Goal: Task Accomplishment & Management: Manage account settings

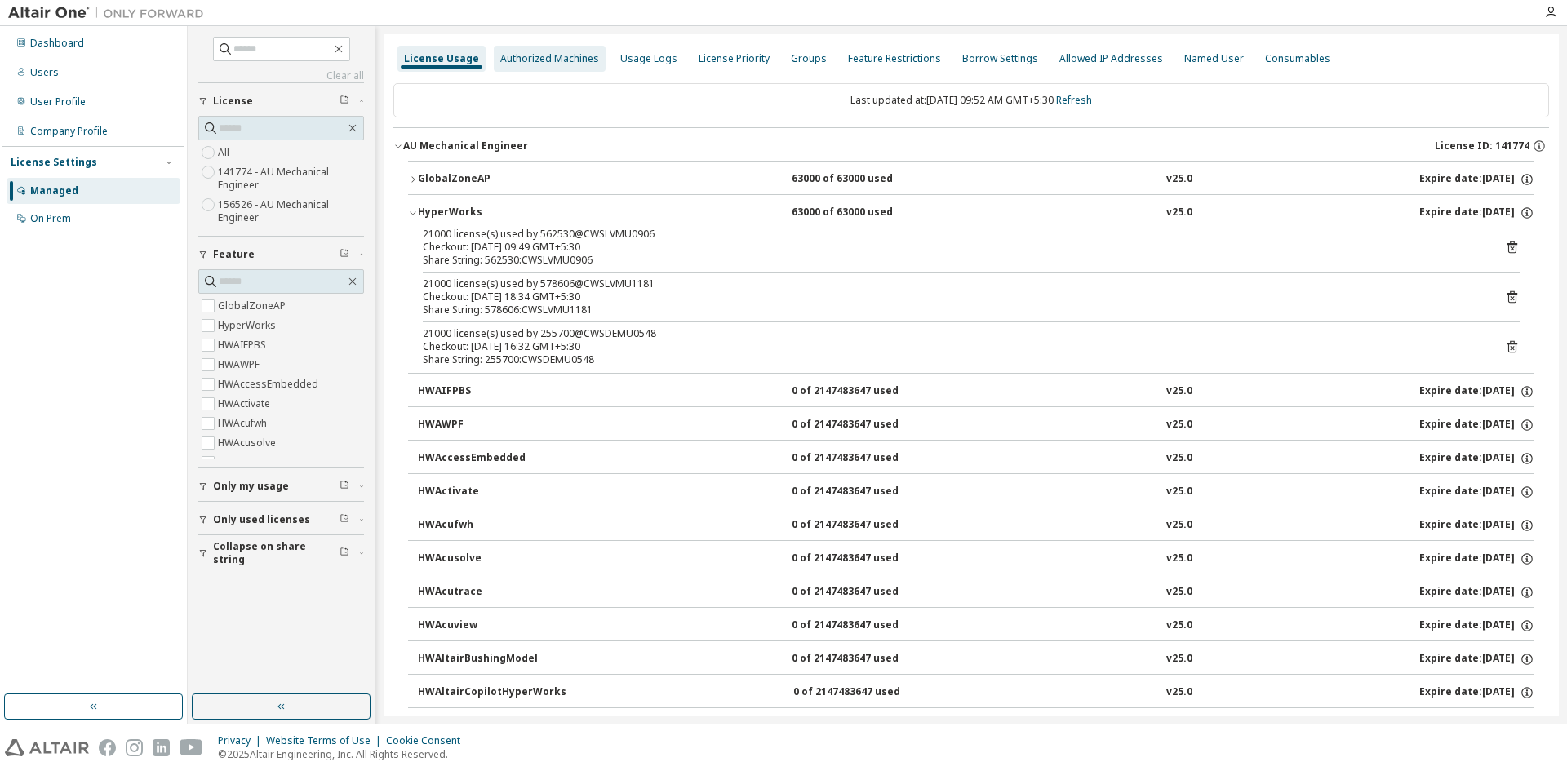
click at [582, 57] on div "Authorized Machines" at bounding box center [549, 58] width 99 height 13
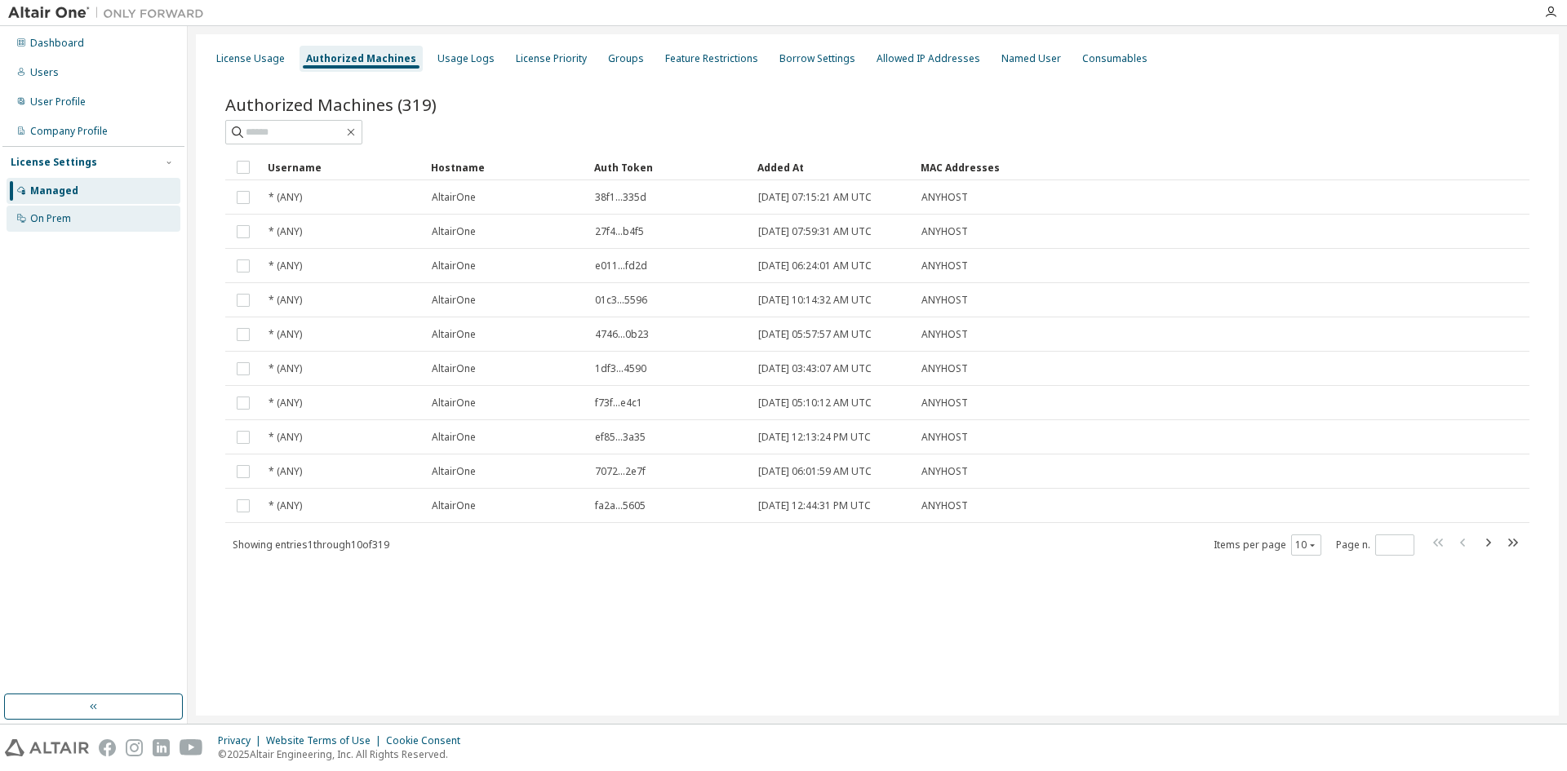
click at [48, 212] on div "On Prem" at bounding box center [50, 218] width 41 height 13
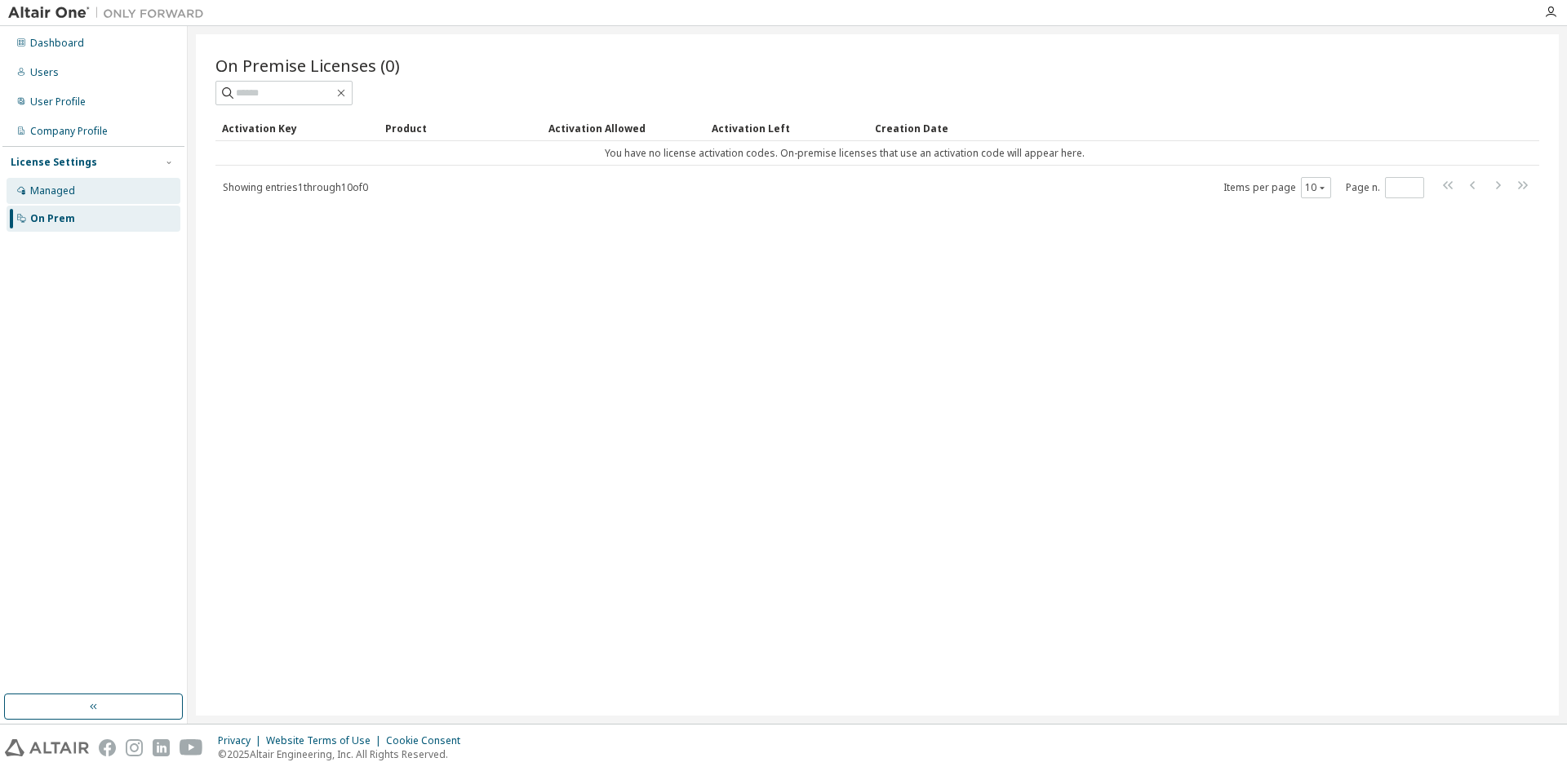
click at [55, 197] on div "Managed" at bounding box center [52, 191] width 45 height 13
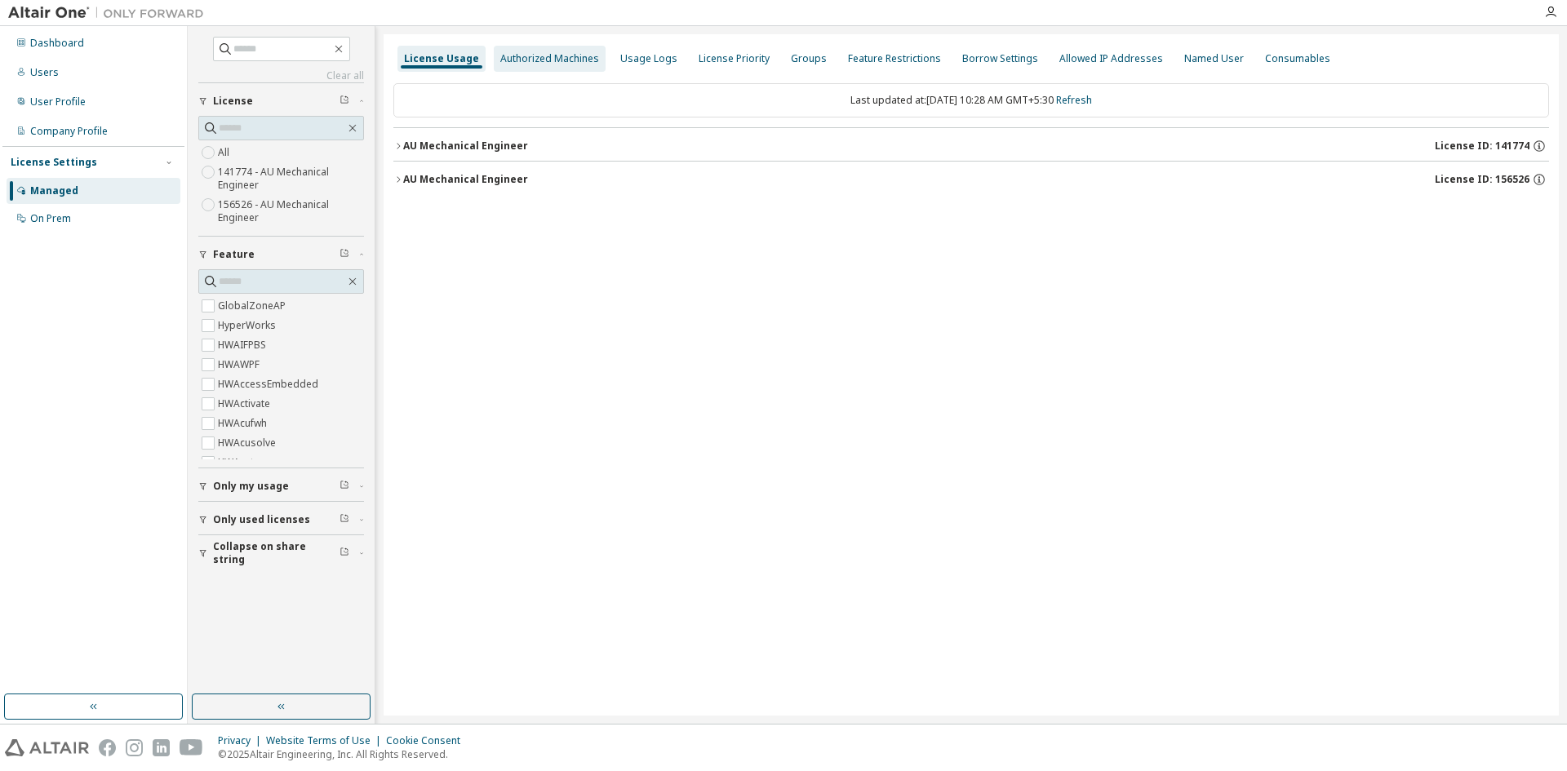
click at [552, 59] on div "Authorized Machines" at bounding box center [549, 58] width 99 height 13
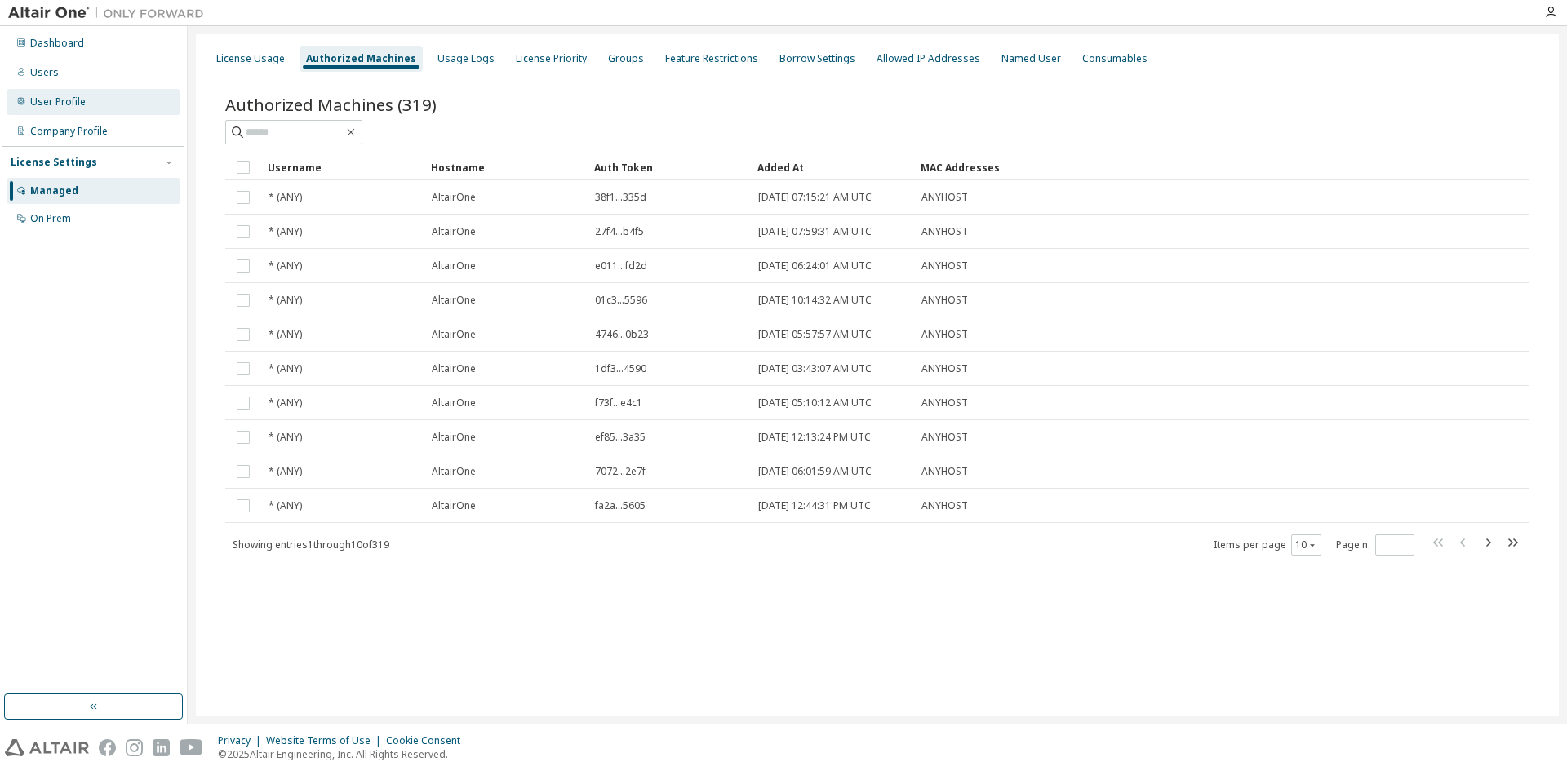
click at [65, 96] on div "User Profile" at bounding box center [58, 102] width 56 height 13
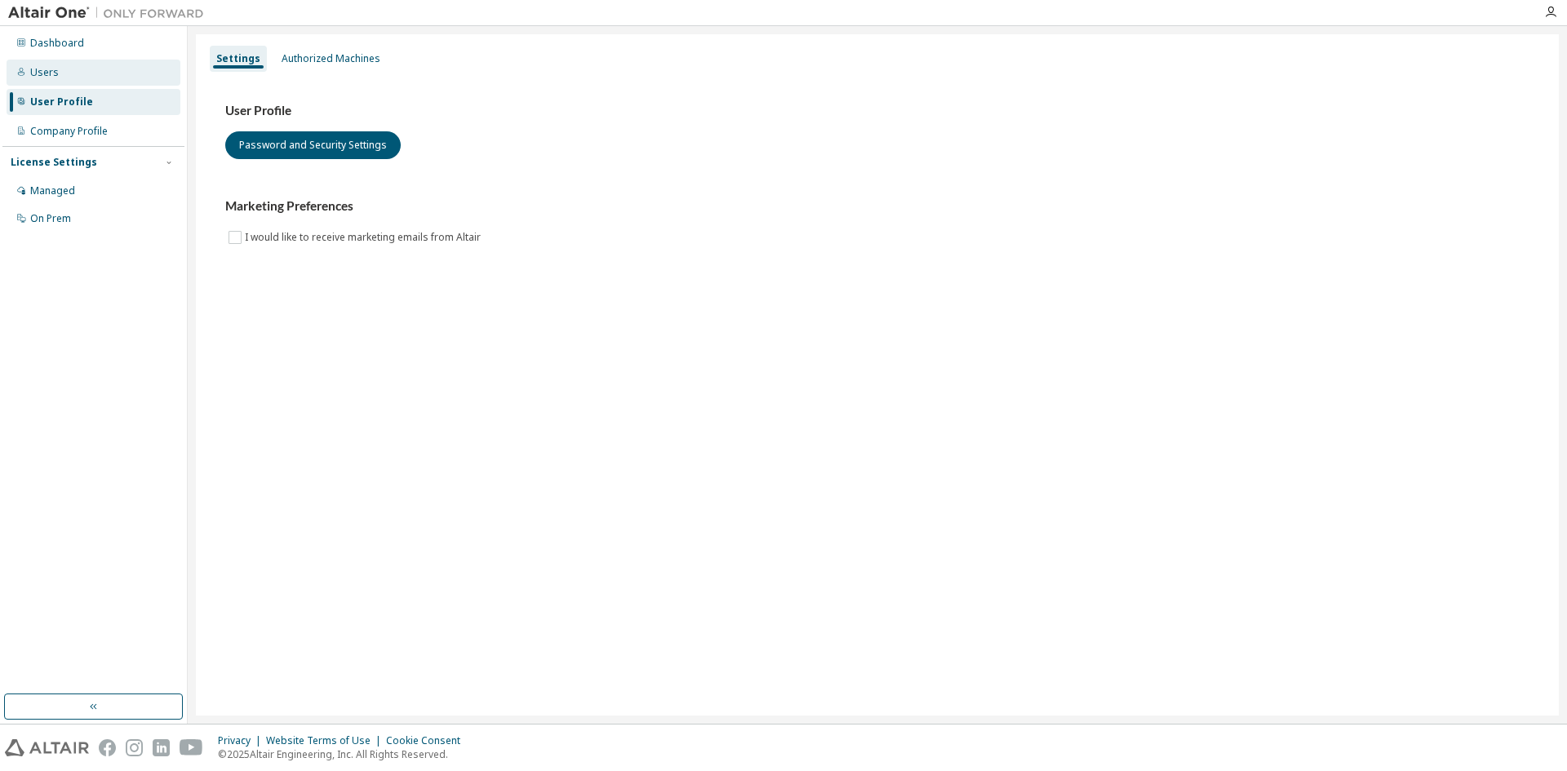
click at [62, 76] on div "Users" at bounding box center [94, 73] width 174 height 26
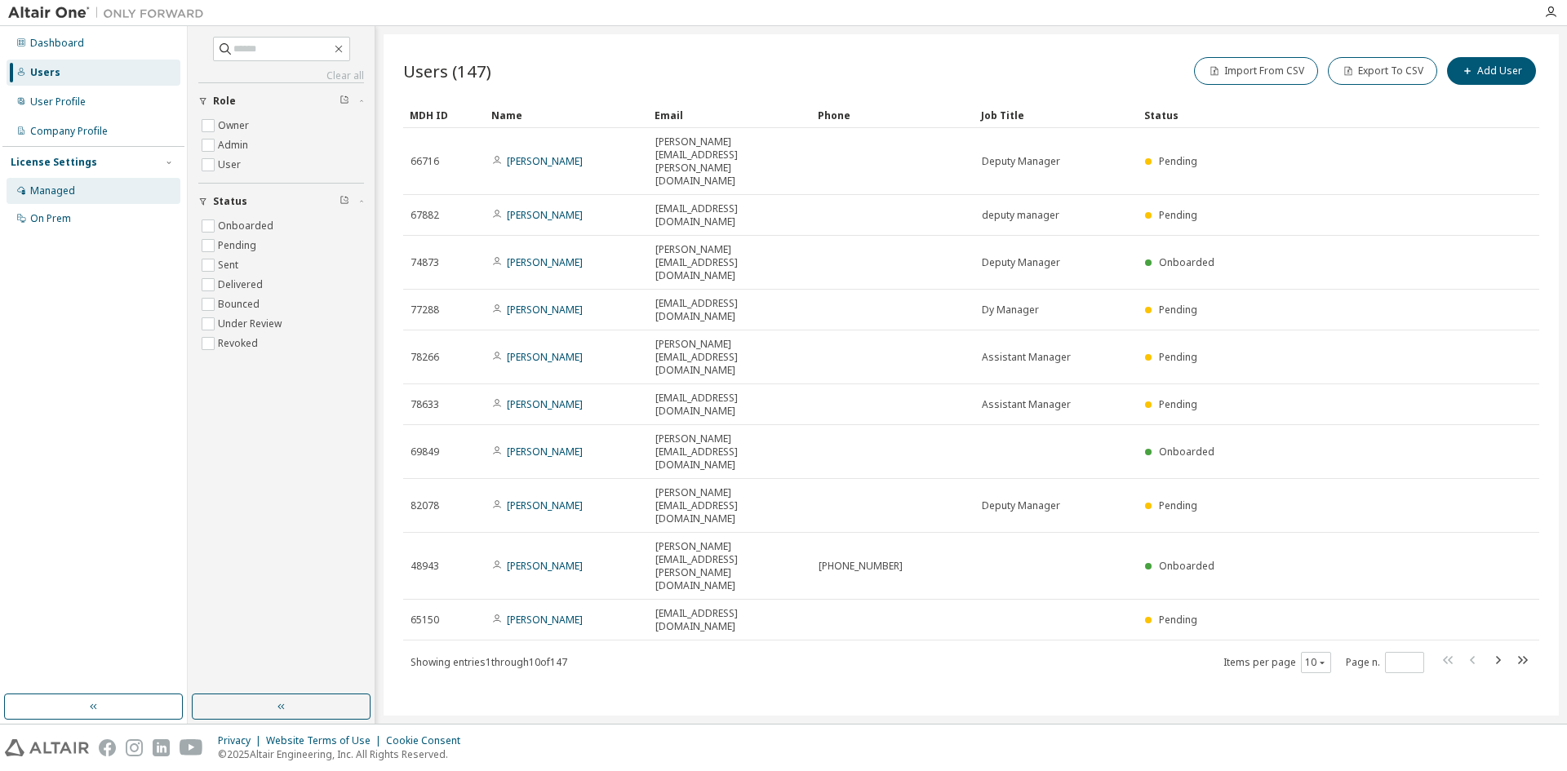
click at [48, 198] on div "Managed" at bounding box center [94, 191] width 174 height 26
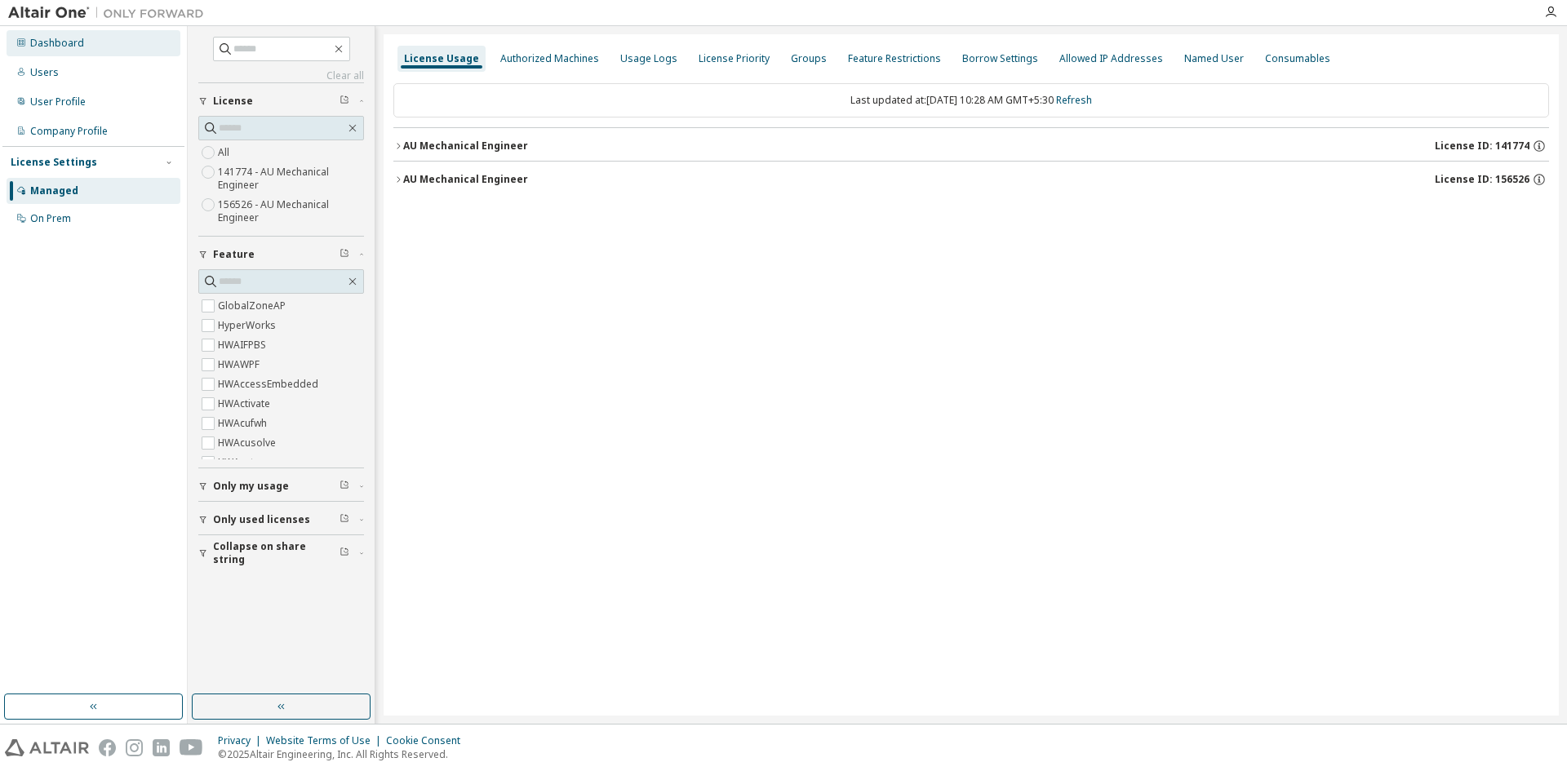
click at [43, 51] on div "Dashboard" at bounding box center [94, 43] width 174 height 26
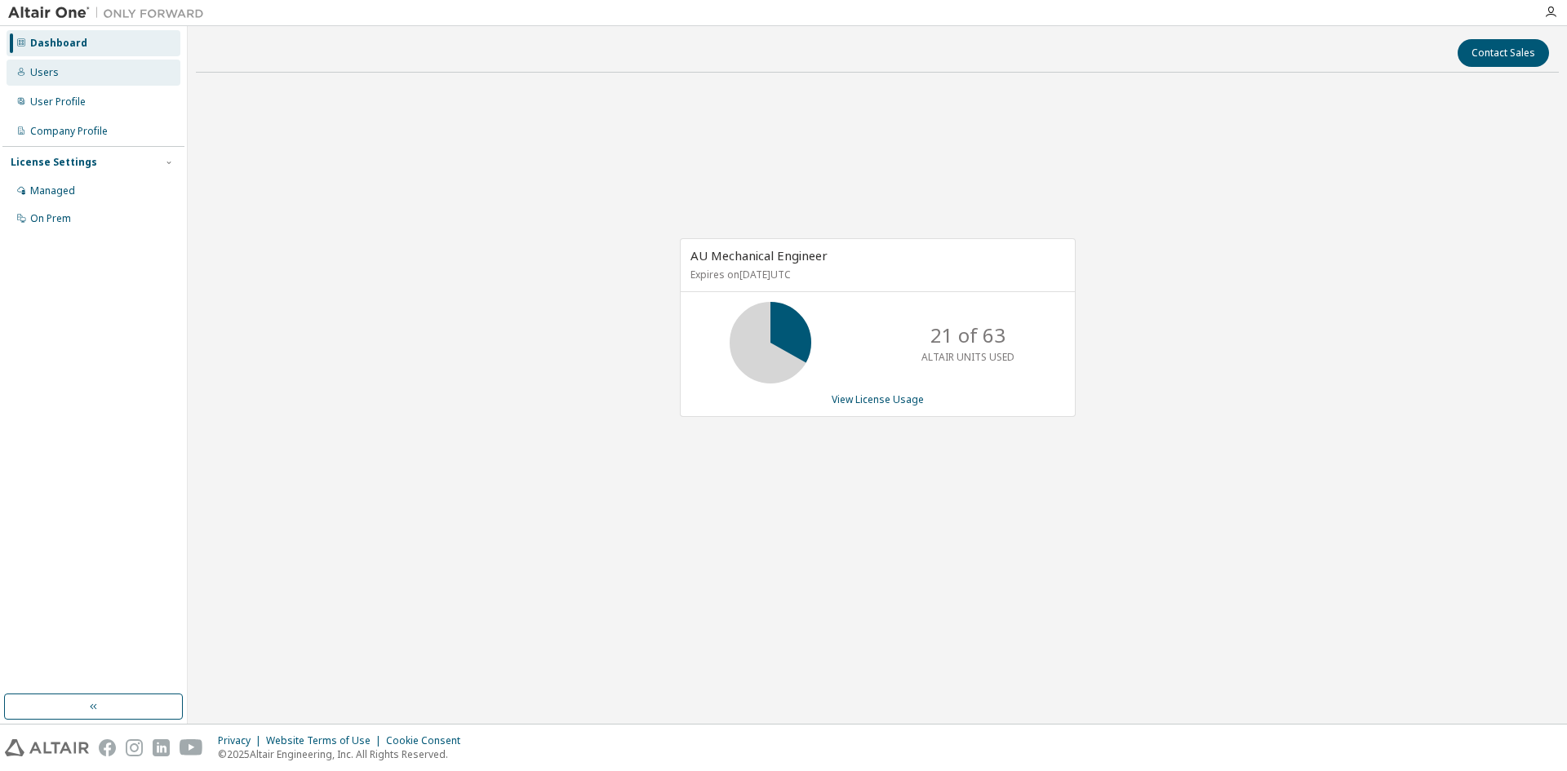
click at [39, 78] on div "Users" at bounding box center [44, 72] width 29 height 13
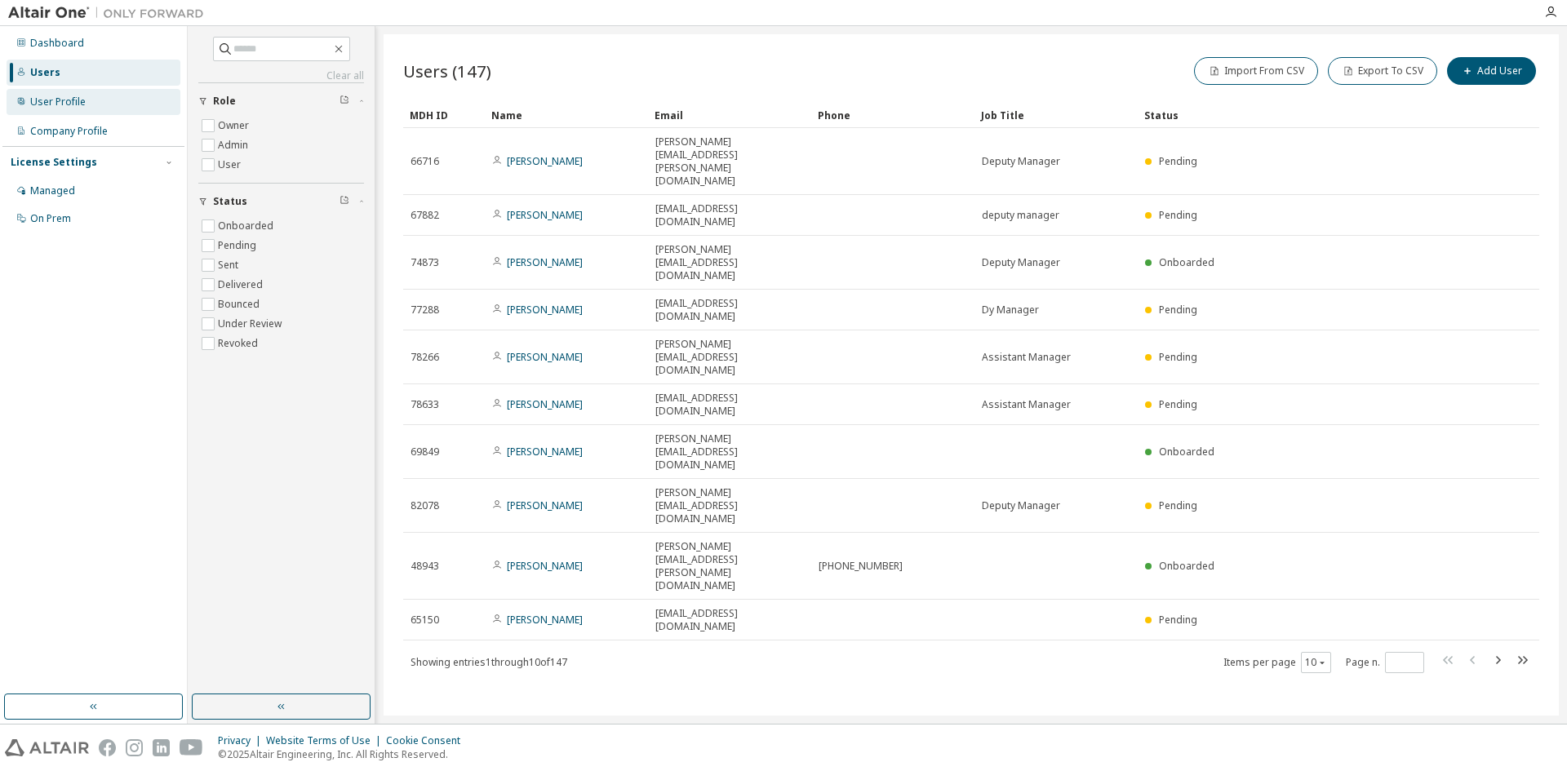
click at [44, 97] on div "User Profile" at bounding box center [58, 102] width 56 height 13
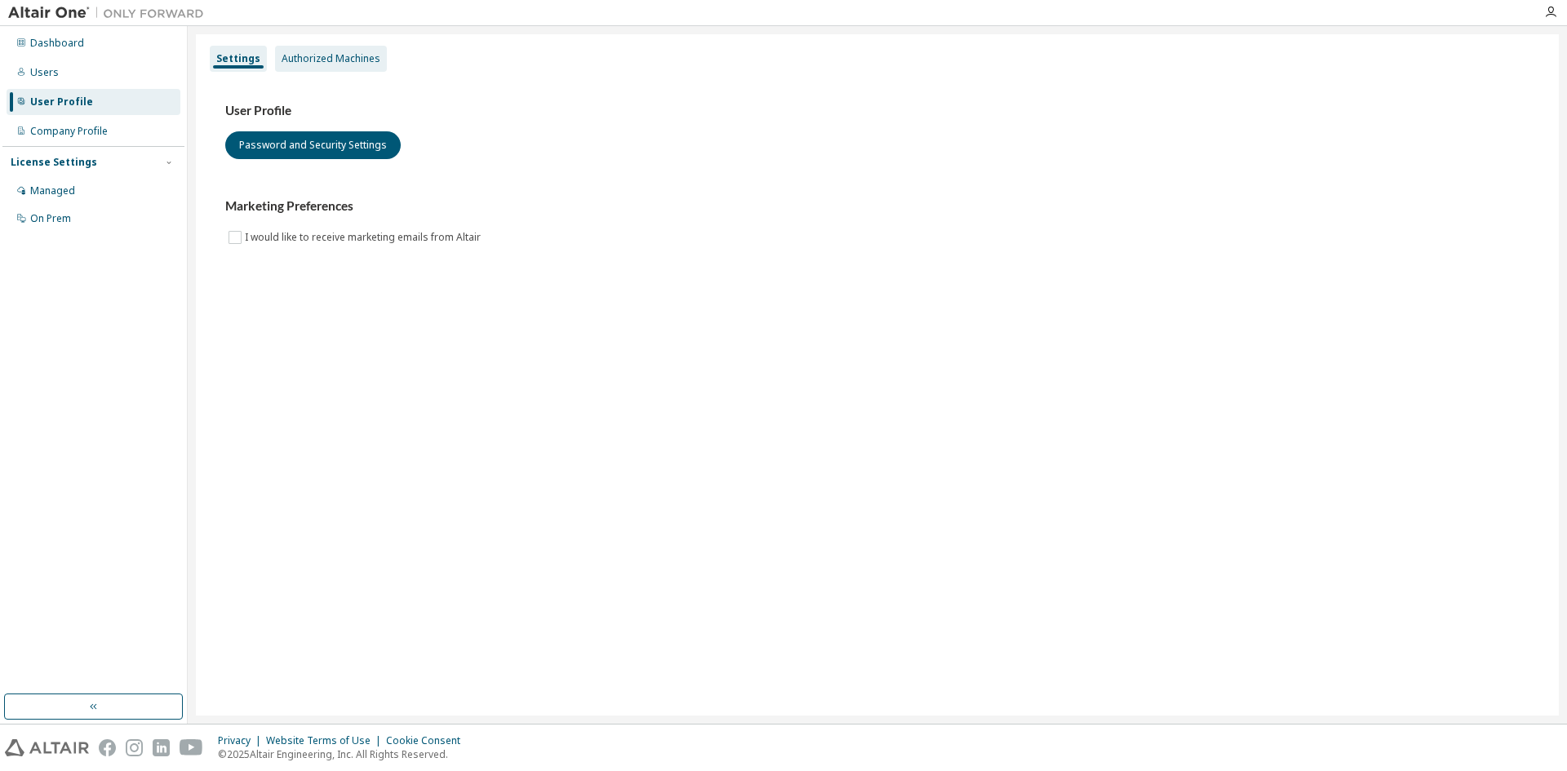
click at [295, 61] on div "Authorized Machines" at bounding box center [331, 58] width 99 height 13
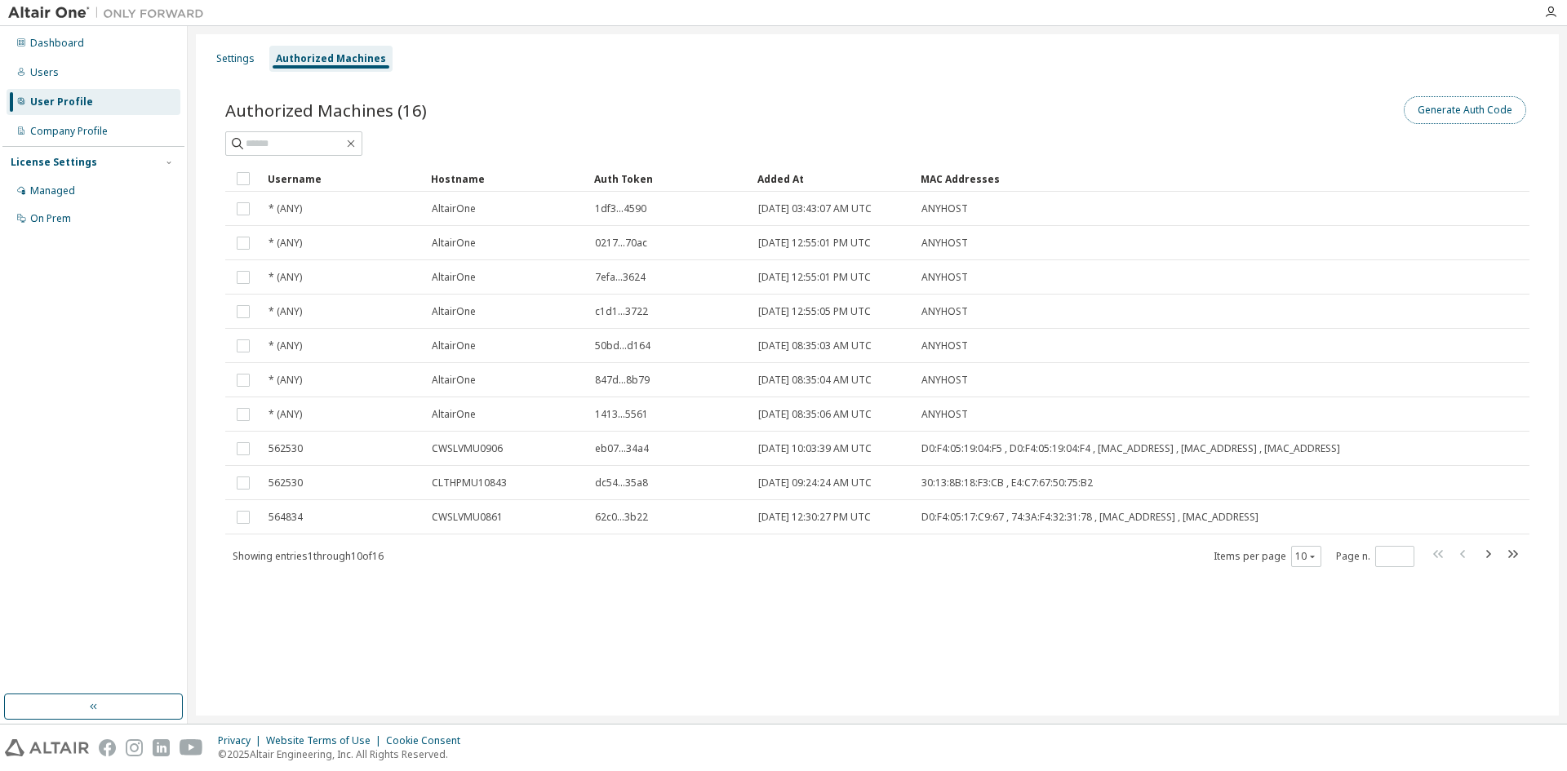
click at [1448, 122] on button "Generate Auth Code" at bounding box center [1465, 110] width 122 height 28
click at [1423, 109] on button "Generate Auth Code" at bounding box center [1465, 110] width 122 height 28
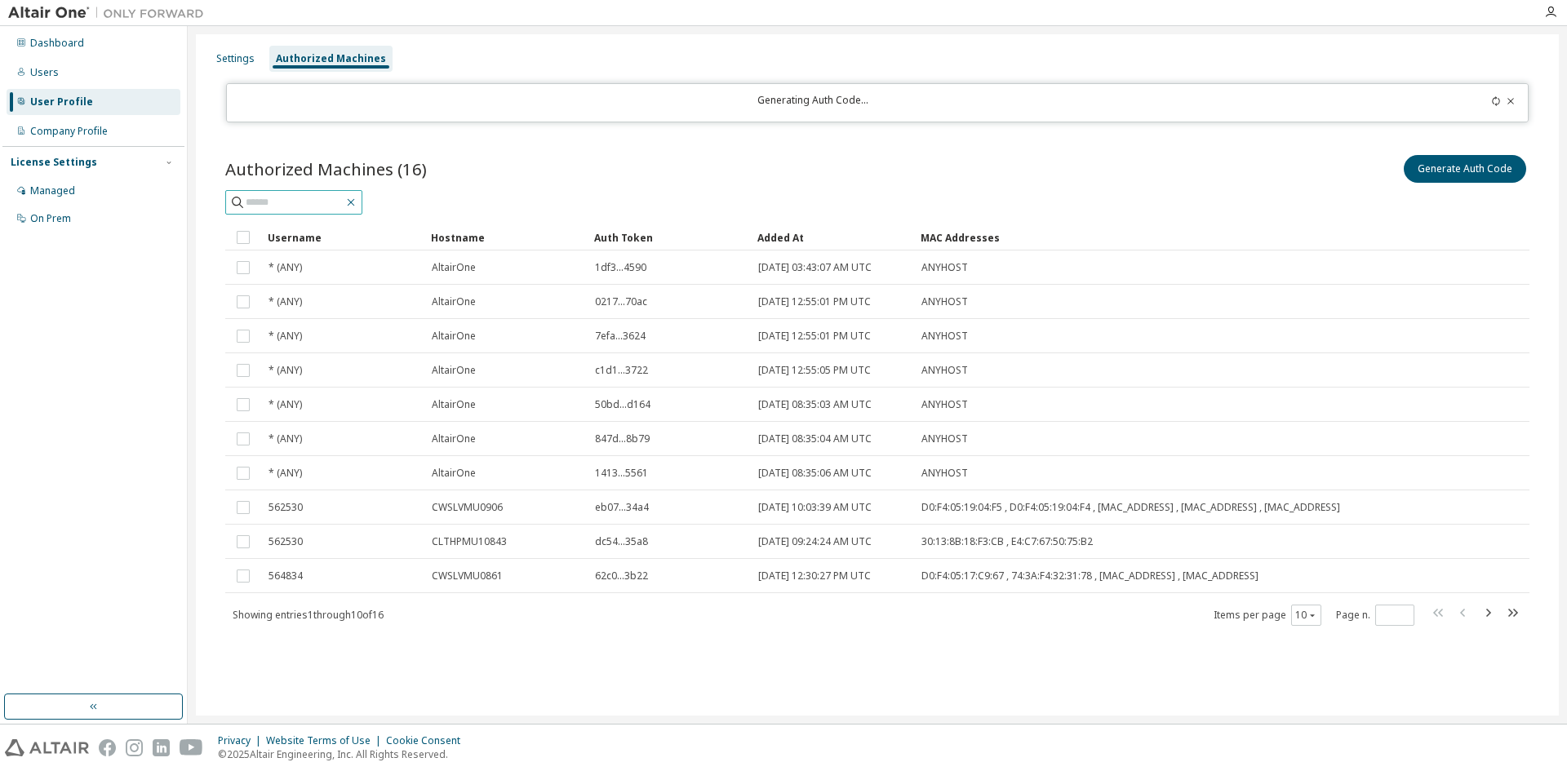
click at [358, 202] on icon "button" at bounding box center [351, 202] width 13 height 13
click at [1500, 107] on div at bounding box center [1454, 103] width 128 height 18
click at [68, 78] on div "Users" at bounding box center [94, 73] width 174 height 26
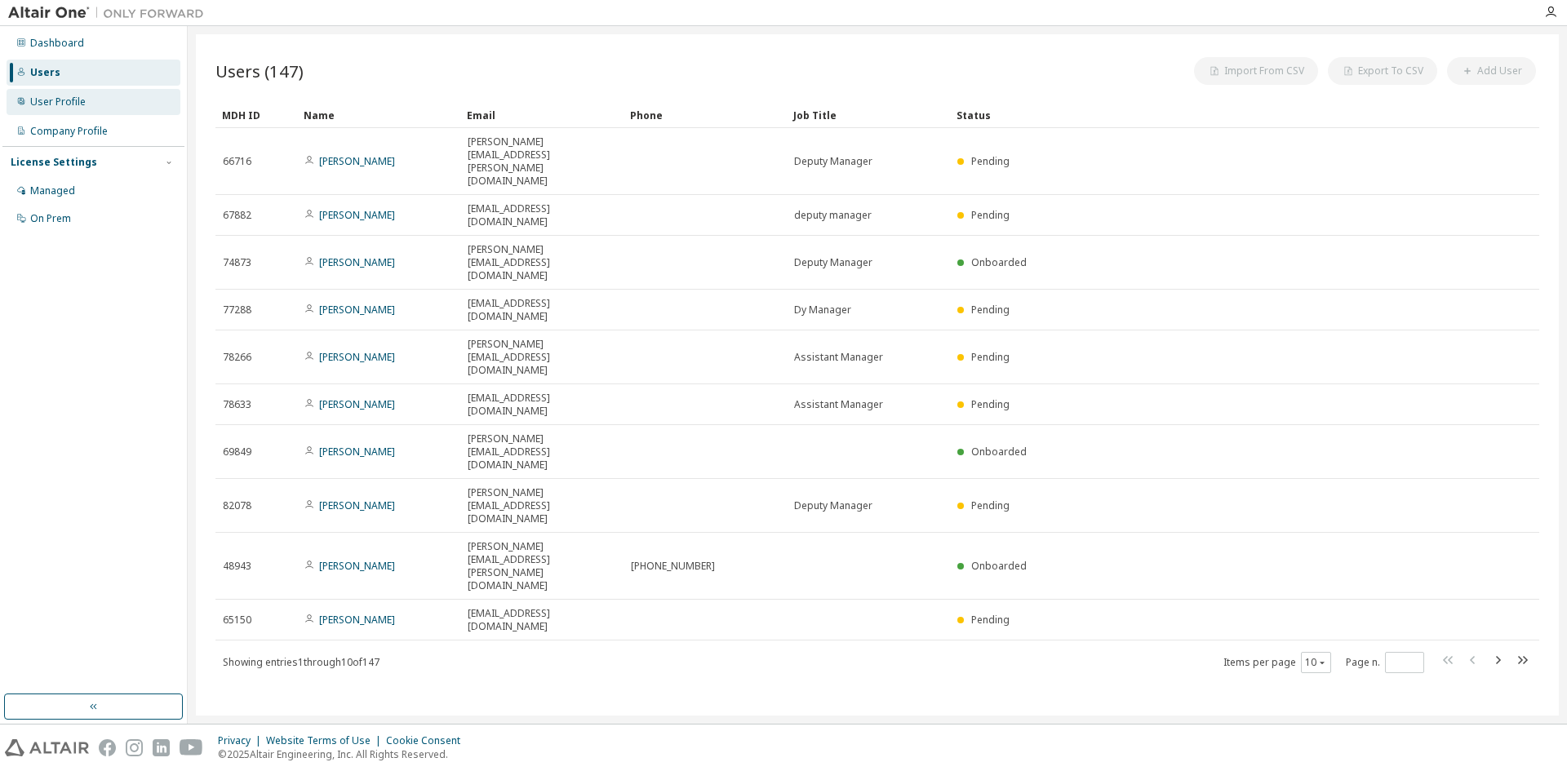
click at [63, 92] on div "User Profile" at bounding box center [94, 102] width 174 height 26
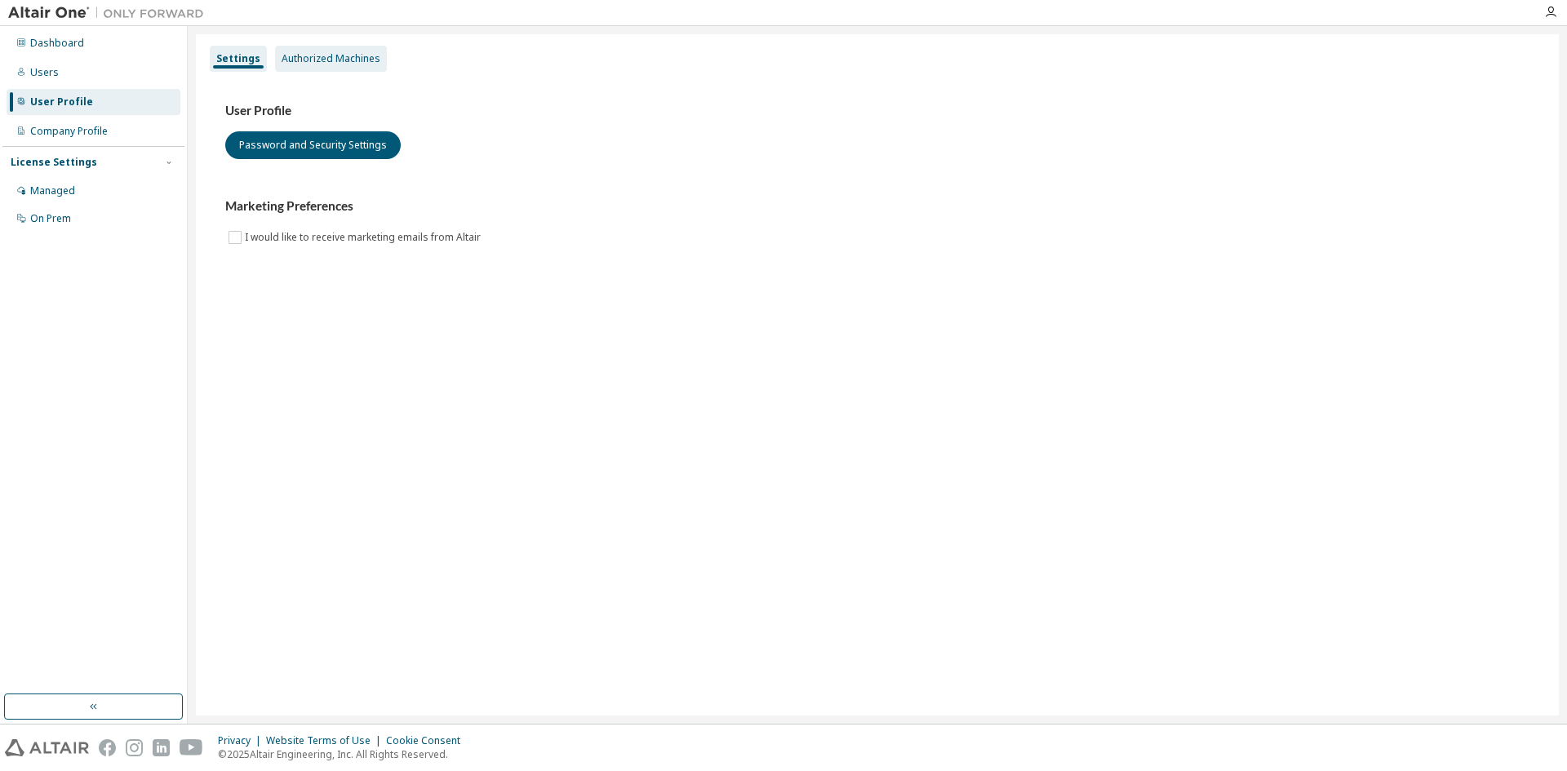
click at [313, 52] on div "Authorized Machines" at bounding box center [331, 58] width 99 height 13
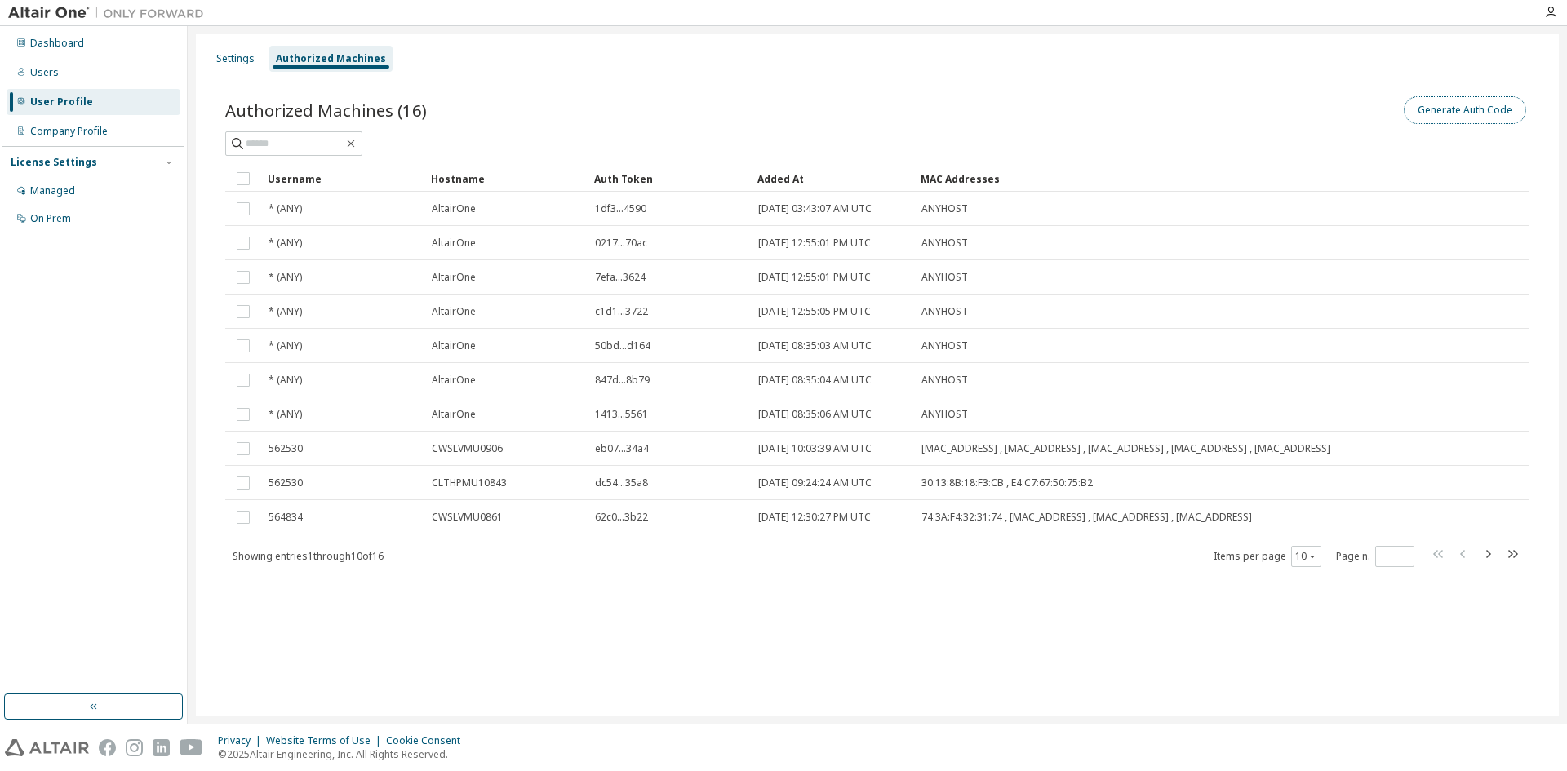
click at [1456, 107] on button "Generate Auth Code" at bounding box center [1465, 110] width 122 height 28
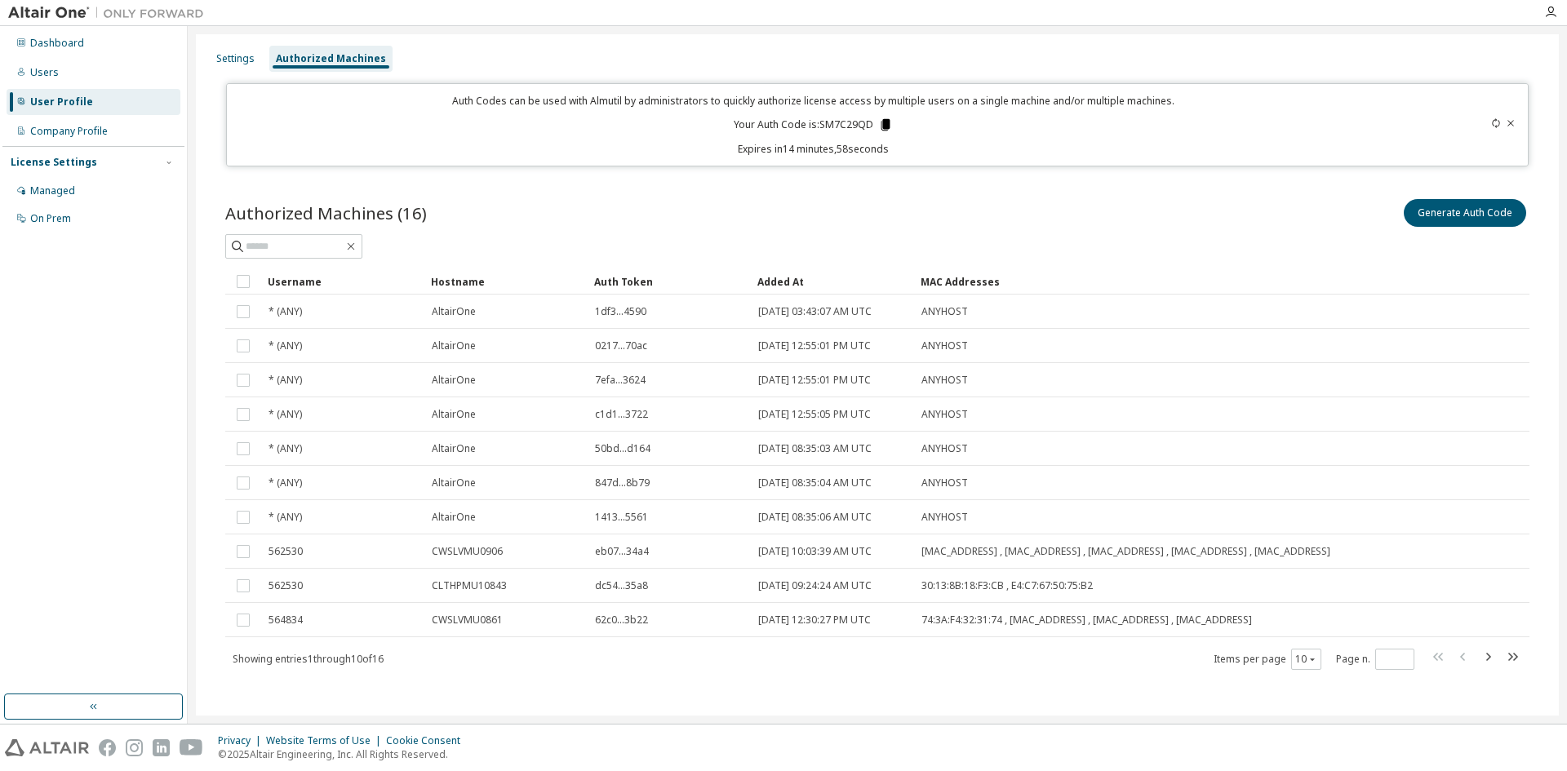
click at [882, 122] on icon at bounding box center [886, 124] width 9 height 11
